Goal: Share content: Share content

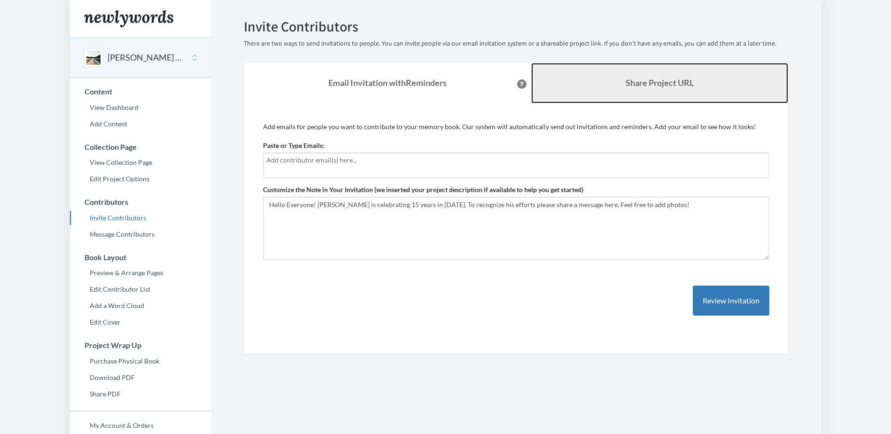
click at [638, 101] on link "Share Project URL" at bounding box center [659, 83] width 257 height 40
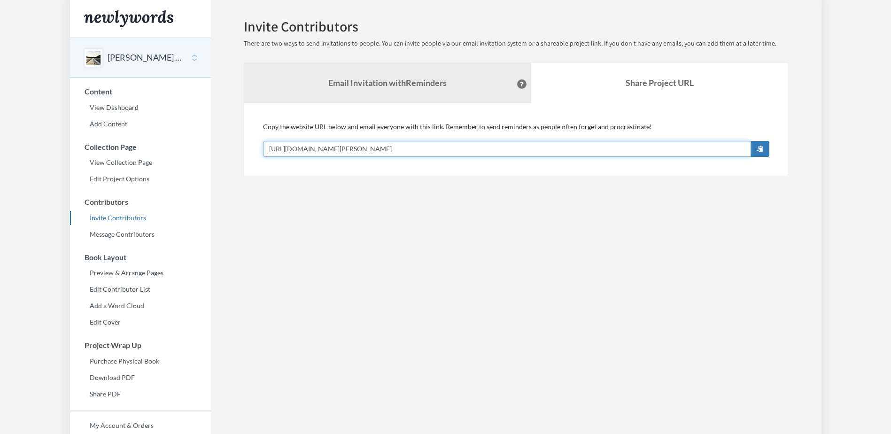
click at [464, 148] on input "https://www.newlywords.com/linda-stone-15-years" at bounding box center [507, 149] width 488 height 16
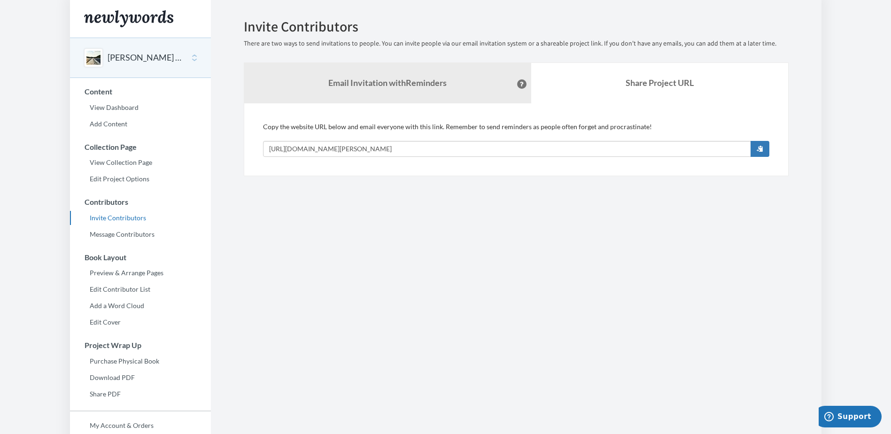
click at [175, 57] on button "[PERSON_NAME] 15 Years" at bounding box center [146, 58] width 76 height 12
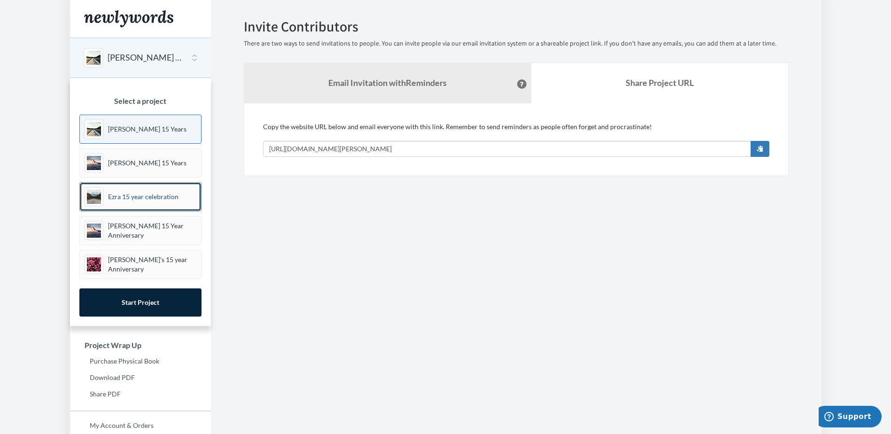
click at [172, 192] on p "Ezra 15 year celebration" at bounding box center [143, 196] width 70 height 9
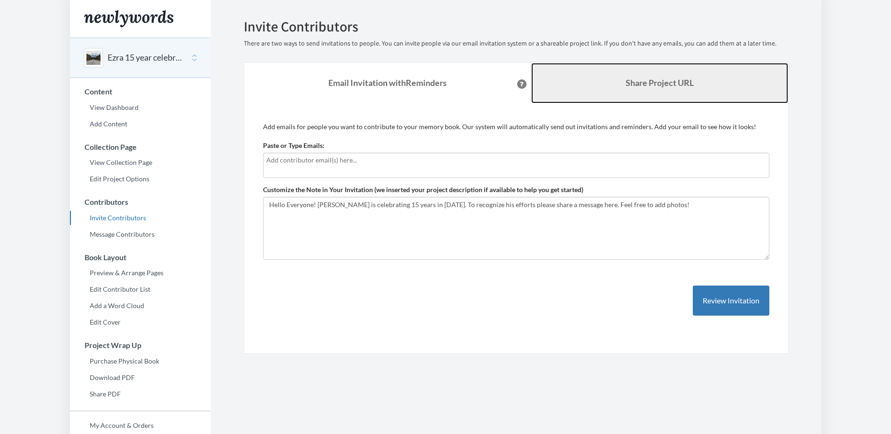
click at [629, 78] on b "Share Project URL" at bounding box center [660, 83] width 68 height 10
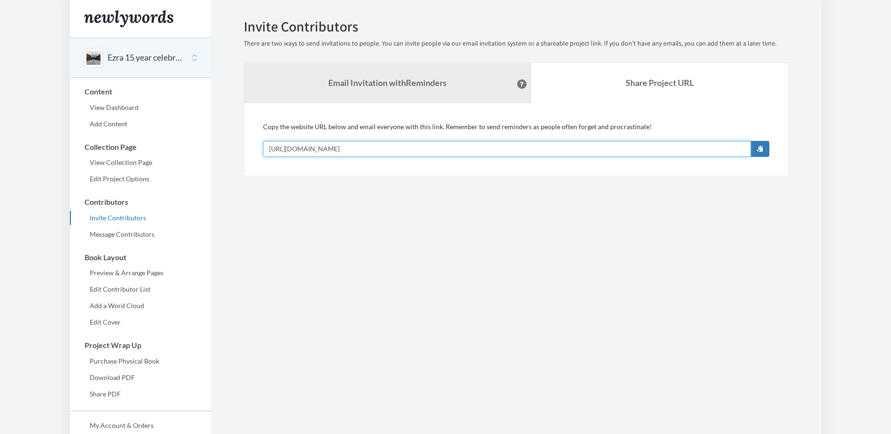
click at [431, 146] on input "https://www.newlywords.com/ezra-memory-book" at bounding box center [507, 149] width 488 height 16
click at [428, 147] on input "https://www.newlywords.com/ezra-memory-book" at bounding box center [507, 149] width 488 height 16
drag, startPoint x: 428, startPoint y: 147, endPoint x: 148, endPoint y: 148, distance: 280.5
click at [148, 148] on div "Main menu Ezra 15 year celebration Select a project Linda Stone 15 Years Rebecc…" at bounding box center [446, 257] width 752 height 514
click at [434, 146] on input "https://www.newlywords.com/ezra-memory-book" at bounding box center [507, 149] width 488 height 16
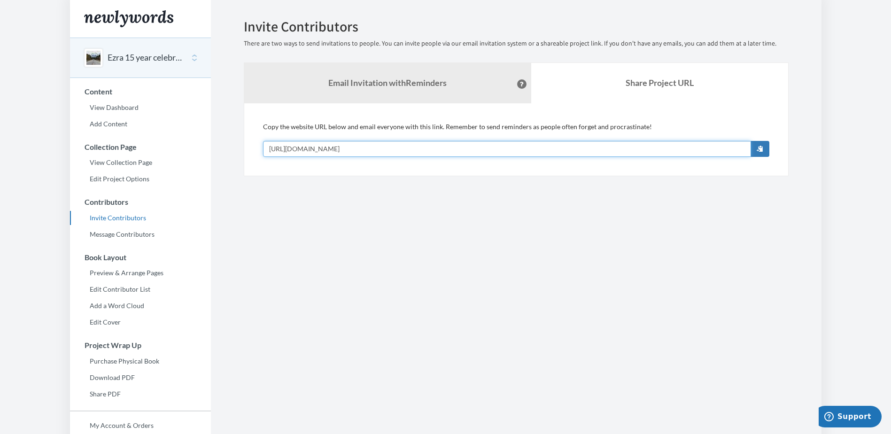
click at [475, 144] on input "https://www.newlywords.com/ezra-memory-book" at bounding box center [507, 149] width 488 height 16
drag, startPoint x: 460, startPoint y: 148, endPoint x: 192, endPoint y: 140, distance: 268.4
click at [192, 140] on div "Main menu Ezra 15 year celebration Select a project Linda Stone 15 Years Rebecc…" at bounding box center [446, 257] width 752 height 514
click at [128, 58] on button "Ezra 15 year celebration" at bounding box center [146, 58] width 76 height 12
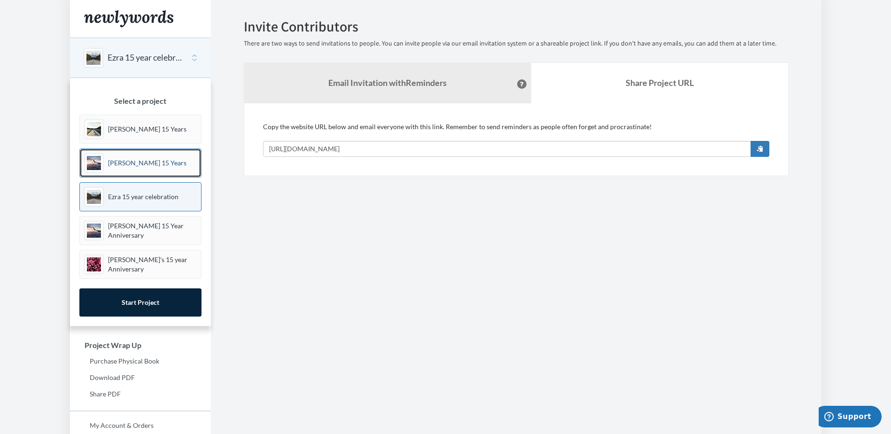
click at [149, 160] on p "[PERSON_NAME] 15 Years" at bounding box center [147, 162] width 78 height 9
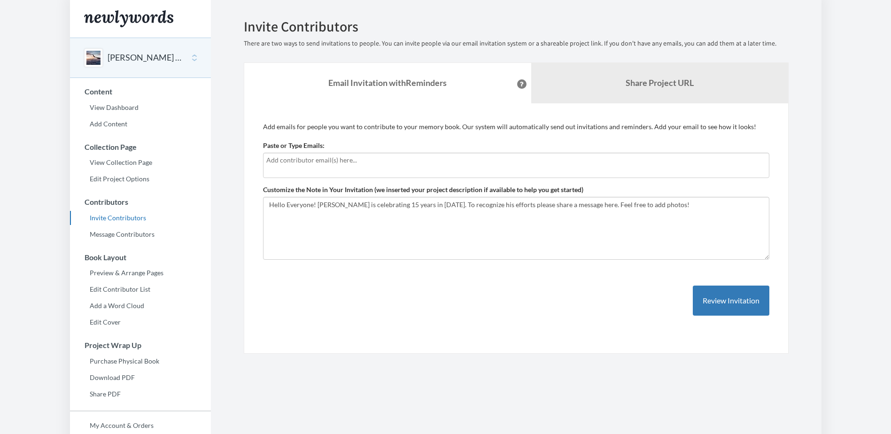
click at [669, 87] on b "Share Project URL" at bounding box center [660, 83] width 68 height 10
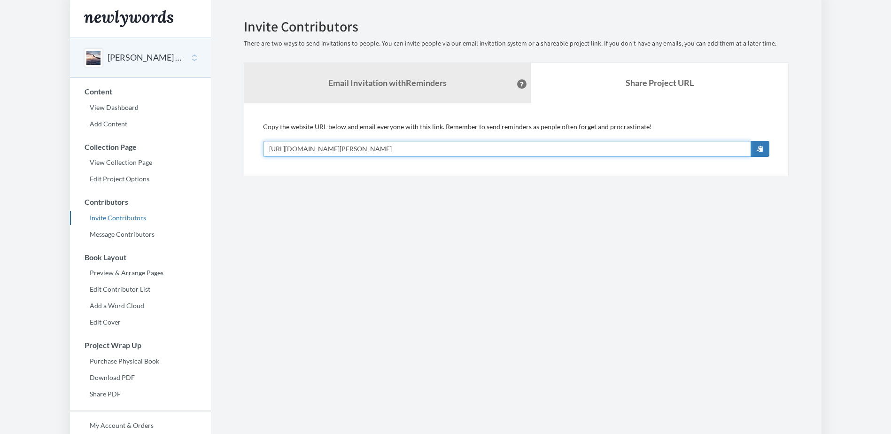
drag, startPoint x: 458, startPoint y: 145, endPoint x: 239, endPoint y: 148, distance: 218.9
click at [239, 148] on div "Emails have been sent! Invite Contributors There are two ways to send invitatio…" at bounding box center [516, 97] width 559 height 157
